Goal: Navigation & Orientation: Find specific page/section

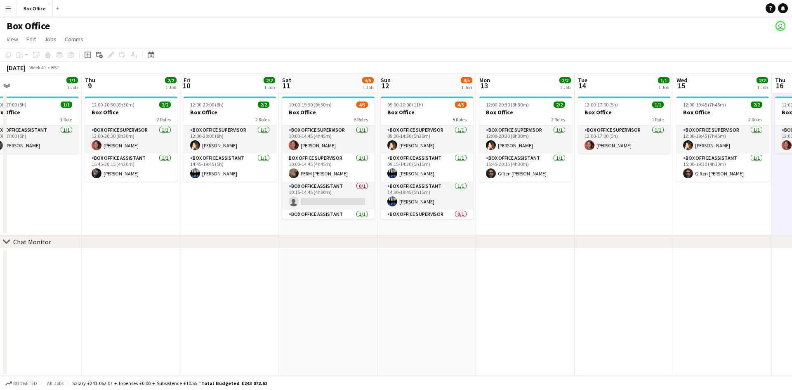
scroll to position [0, 195]
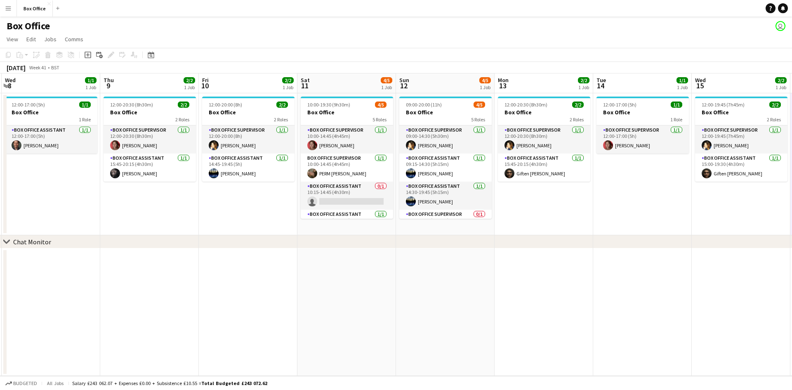
drag, startPoint x: 597, startPoint y: 199, endPoint x: 665, endPoint y: 188, distance: 69.3
click at [665, 188] on app-calendar-viewport "Mon 6 1/1 1 Job Tue 7 1/1 1 Job Wed 8 1/1 1 Job Thu 9 2/2 1 Job Fri 10 2/2 1 Jo…" at bounding box center [396, 224] width 792 height 302
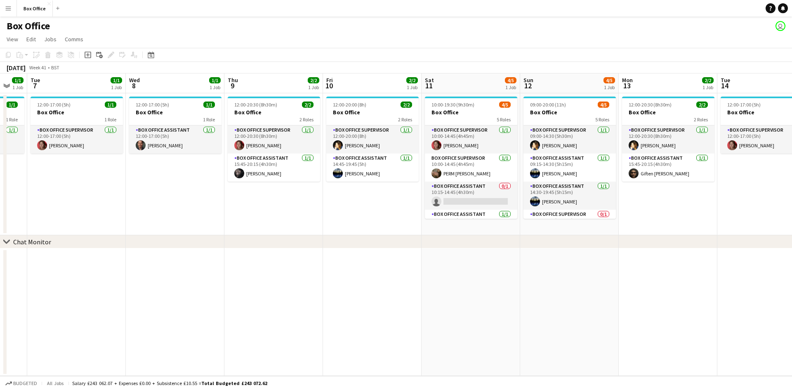
drag, startPoint x: 249, startPoint y: 198, endPoint x: 373, endPoint y: 198, distance: 124.1
click at [373, 198] on app-calendar-viewport "Sun 5 2/2 1 Job Mon 6 1/1 1 Job Tue 7 1/1 1 Job Wed 8 1/1 1 Job Thu 9 2/2 1 Job…" at bounding box center [396, 224] width 792 height 302
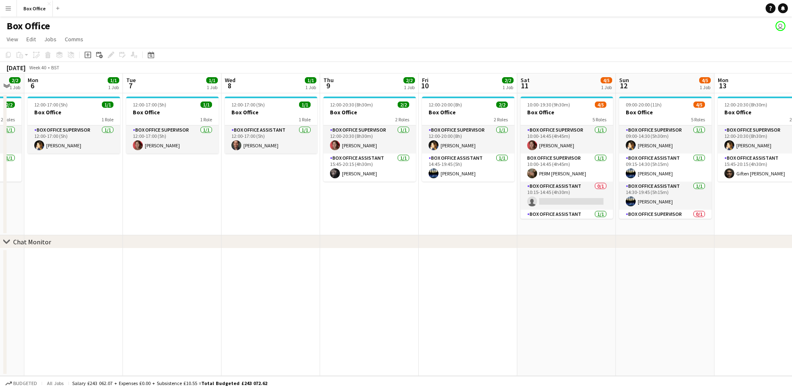
drag, startPoint x: 285, startPoint y: 209, endPoint x: 361, endPoint y: 205, distance: 76.3
click at [361, 205] on app-calendar-viewport "Sat 4 2/2 1 Job Sun 5 2/2 1 Job Mon 6 1/1 1 Job Tue 7 1/1 1 Job Wed 8 1/1 1 Job…" at bounding box center [396, 224] width 792 height 302
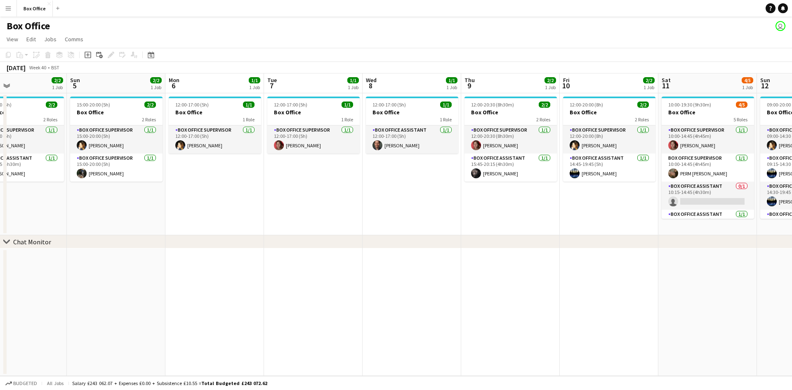
scroll to position [0, 187]
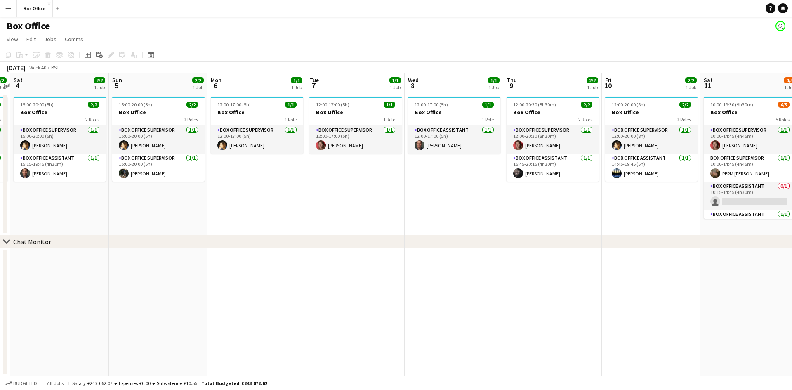
drag, startPoint x: 240, startPoint y: 205, endPoint x: 423, endPoint y: 193, distance: 183.5
click at [423, 193] on app-calendar-viewport "Thu 2 1/1 1 Job Fri 3 2/2 1 Job Sat 4 2/2 1 Job Sun 5 2/2 1 Job Mon 6 1/1 1 Job…" at bounding box center [396, 224] width 792 height 302
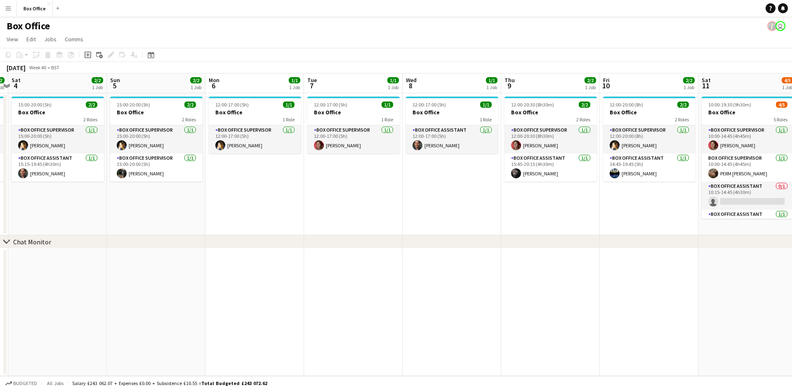
click at [424, 190] on app-date-cell "12:00-17:00 (5h) 1/1 Box Office 1 Role Box Office Assistant [DATE] 12:00-17:00 …" at bounding box center [451, 164] width 99 height 142
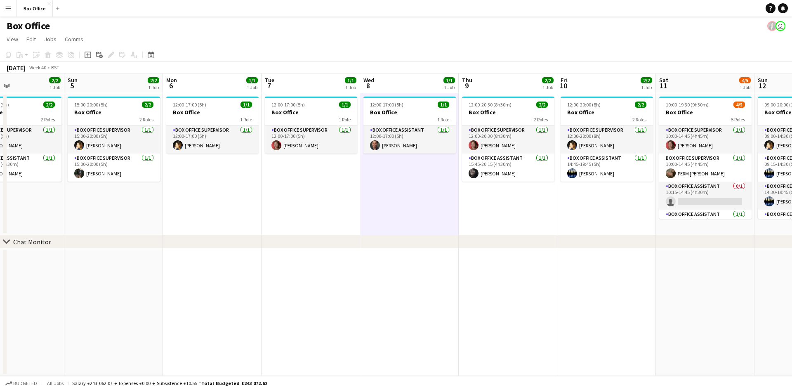
drag, startPoint x: 319, startPoint y: 174, endPoint x: 386, endPoint y: 167, distance: 67.5
click at [386, 167] on app-calendar-viewport "Thu 2 1/1 1 Job Fri 3 2/2 1 Job Sat 4 2/2 1 Job Sun 5 2/2 1 Job Mon 6 1/1 1 Job…" at bounding box center [396, 224] width 792 height 302
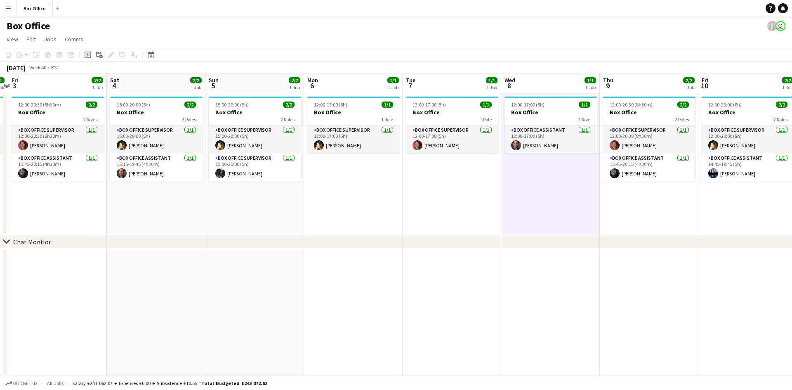
scroll to position [0, 188]
drag, startPoint x: 67, startPoint y: 210, endPoint x: 99, endPoint y: 217, distance: 32.4
click at [99, 217] on app-calendar-viewport "Wed 1 2/2 1 Job Thu 2 1/1 1 Job Fri 3 2/2 1 Job Sat 4 2/2 1 Job Sun 5 2/2 1 Job…" at bounding box center [396, 224] width 792 height 302
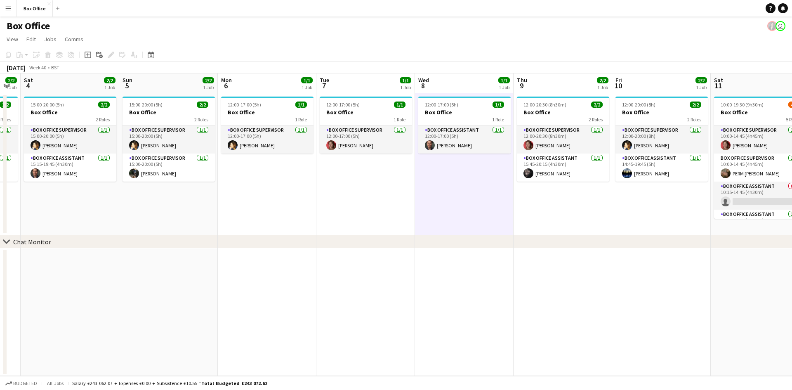
drag, startPoint x: 360, startPoint y: 199, endPoint x: 268, endPoint y: 207, distance: 93.1
click at [268, 207] on app-calendar-viewport "Wed 1 2/2 1 Job Thu 2 1/1 1 Job Fri 3 2/2 1 Job Sat 4 2/2 1 Job Sun 5 2/2 1 Job…" at bounding box center [396, 224] width 792 height 302
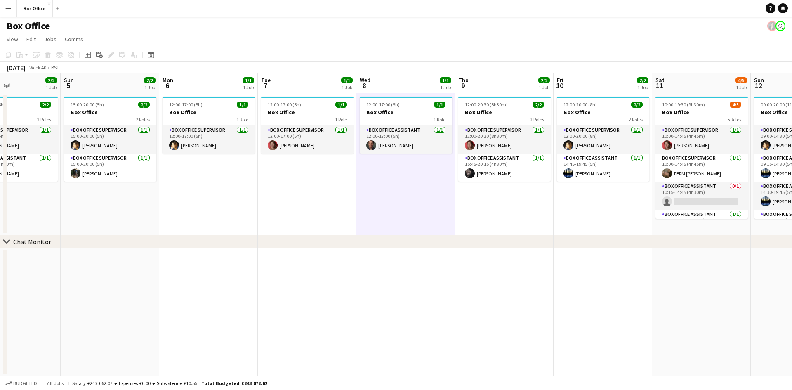
scroll to position [0, 337]
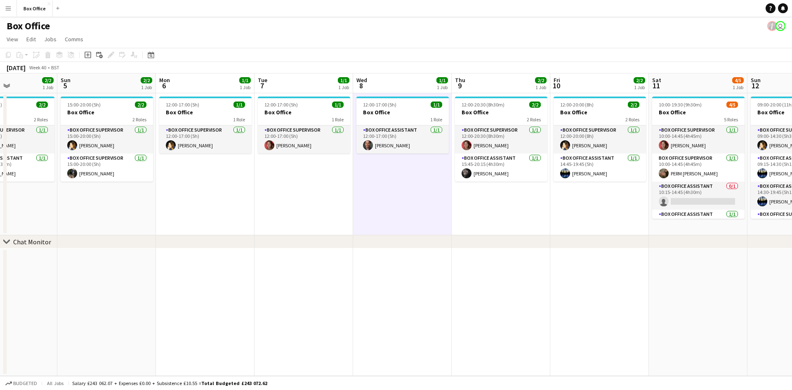
drag, startPoint x: 596, startPoint y: 211, endPoint x: 540, endPoint y: 204, distance: 56.1
click at [540, 204] on app-calendar-viewport "Wed 1 2/2 1 Job Thu 2 1/1 1 Job Fri 3 2/2 1 Job Sat 4 2/2 1 Job Sun 5 2/2 1 Job…" at bounding box center [396, 224] width 792 height 302
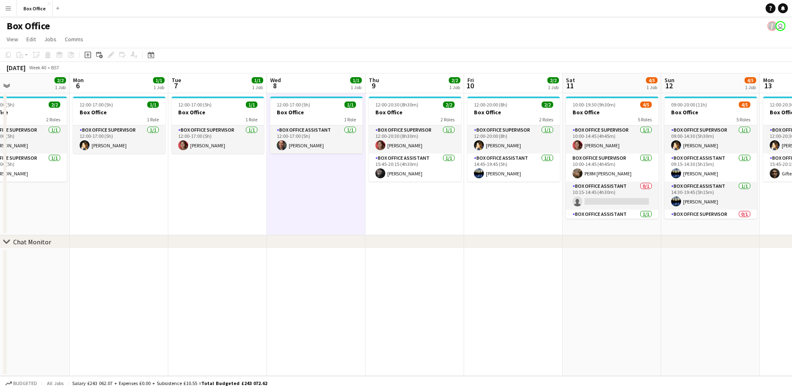
drag, startPoint x: 513, startPoint y: 205, endPoint x: 476, endPoint y: 206, distance: 37.5
click at [476, 206] on app-calendar-viewport "Fri 3 2/2 1 Job Sat 4 2/2 1 Job Sun 5 2/2 1 Job Mon 6 1/1 1 Job Tue 7 1/1 1 Job…" at bounding box center [396, 224] width 792 height 302
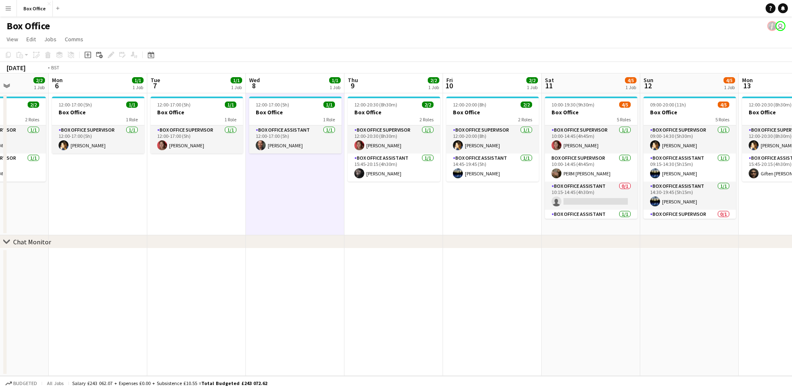
drag, startPoint x: 478, startPoint y: 227, endPoint x: 297, endPoint y: 221, distance: 181.1
click at [297, 221] on app-calendar-viewport "Fri 3 2/2 1 Job Sat 4 2/2 1 Job Sun 5 2/2 1 Job Mon 6 1/1 1 Job Tue 7 1/1 1 Job…" at bounding box center [396, 224] width 792 height 302
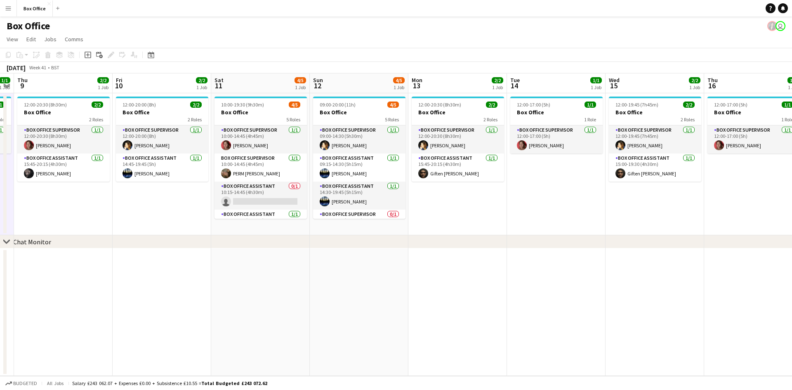
scroll to position [0, 252]
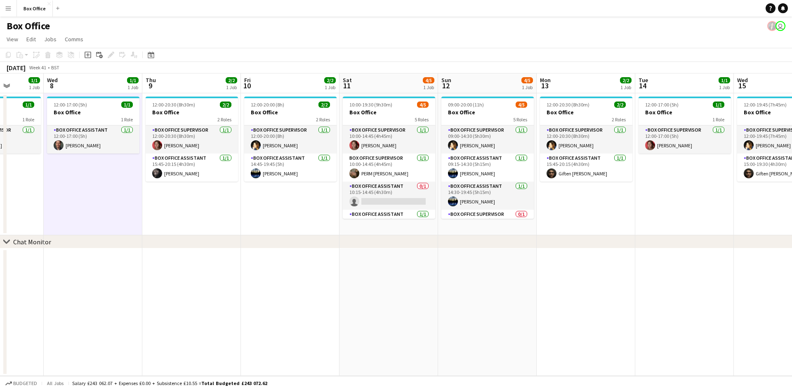
drag, startPoint x: 628, startPoint y: 195, endPoint x: 447, endPoint y: 197, distance: 181.0
click at [447, 197] on app-calendar-viewport "Sun 5 2/2 1 Job Mon 6 1/1 1 Job Tue 7 1/1 1 Job Wed 8 1/1 1 Job Thu 9 2/2 1 Job…" at bounding box center [396, 224] width 792 height 302
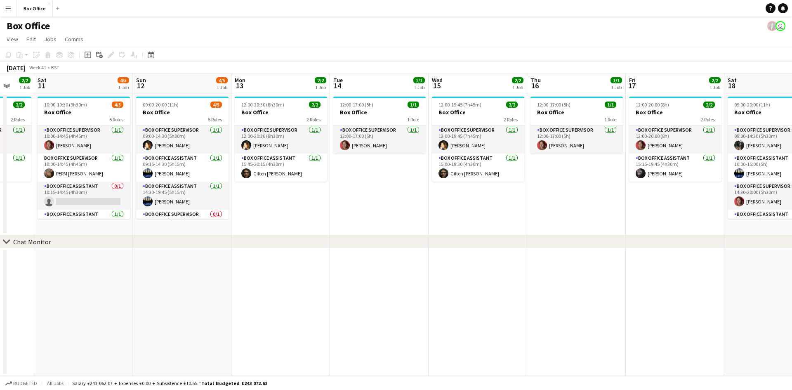
scroll to position [0, 381]
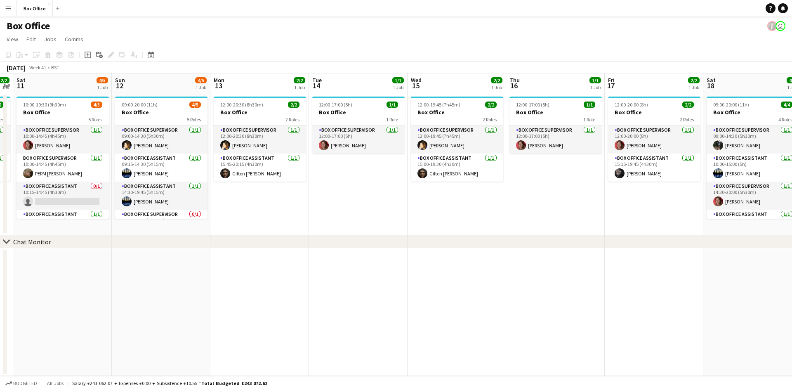
drag, startPoint x: 490, startPoint y: 197, endPoint x: 361, endPoint y: 197, distance: 129.0
click at [361, 197] on app-calendar-viewport "Tue 7 1/1 1 Job Wed 8 1/1 1 Job Thu 9 2/2 1 Job Fri 10 2/2 1 Job Sat 11 4/5 1 J…" at bounding box center [396, 224] width 792 height 302
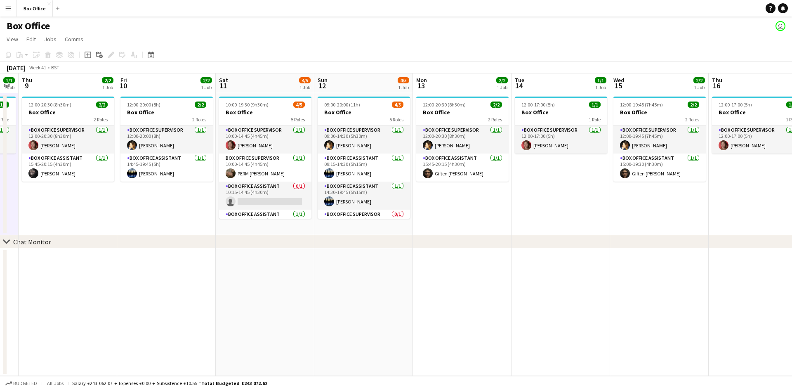
scroll to position [0, 223]
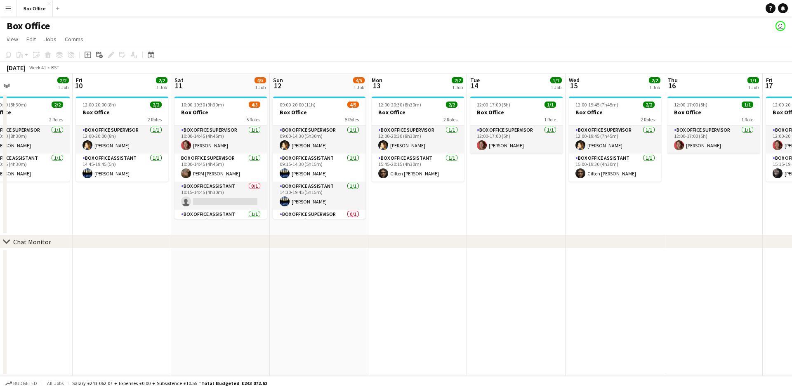
drag, startPoint x: 288, startPoint y: 189, endPoint x: 639, endPoint y: 200, distance: 351.4
click at [639, 200] on app-calendar-viewport "Tue 7 1/1 1 Job Wed 8 1/1 1 Job Thu 9 2/2 1 Job Fri 10 2/2 1 Job Sat 11 4/5 1 J…" at bounding box center [396, 224] width 792 height 302
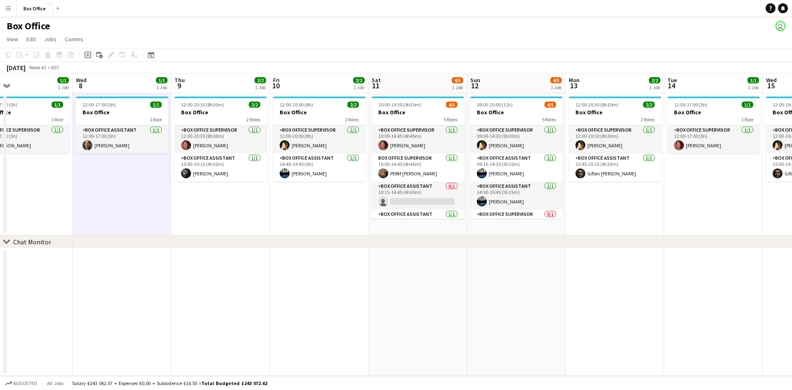
scroll to position [0, 209]
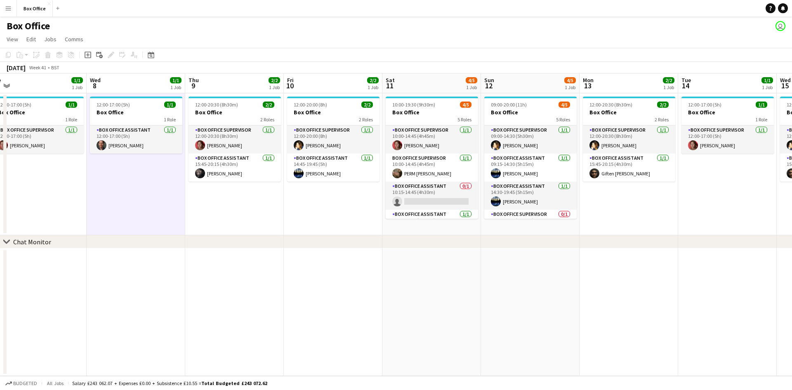
drag, startPoint x: 319, startPoint y: 213, endPoint x: 333, endPoint y: 214, distance: 14.0
click at [333, 213] on app-calendar-viewport "Sun 5 2/2 1 Job Mon 6 1/1 1 Job Tue 7 1/1 1 Job Wed 8 1/1 1 Job Thu 9 2/2 1 Job…" at bounding box center [396, 224] width 792 height 302
